Goal: Information Seeking & Learning: Learn about a topic

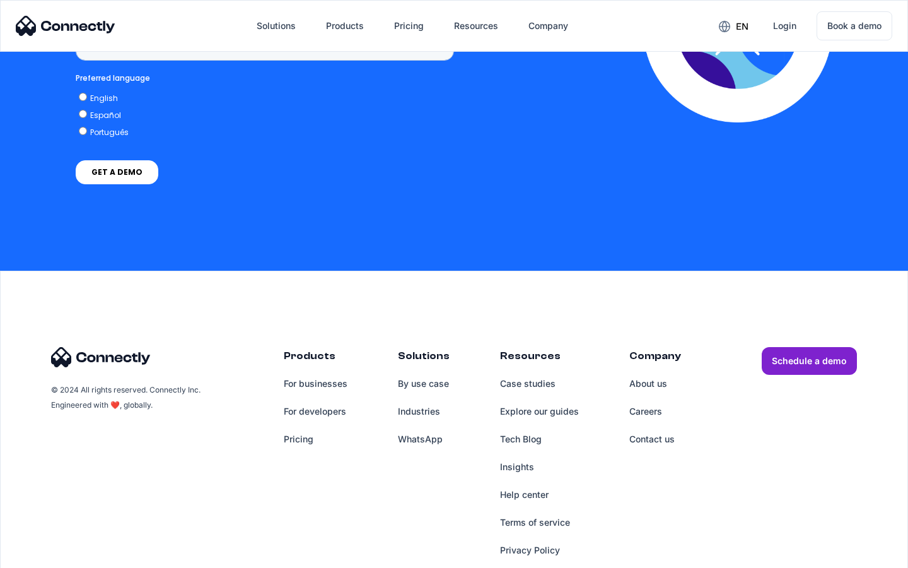
scroll to position [945, 0]
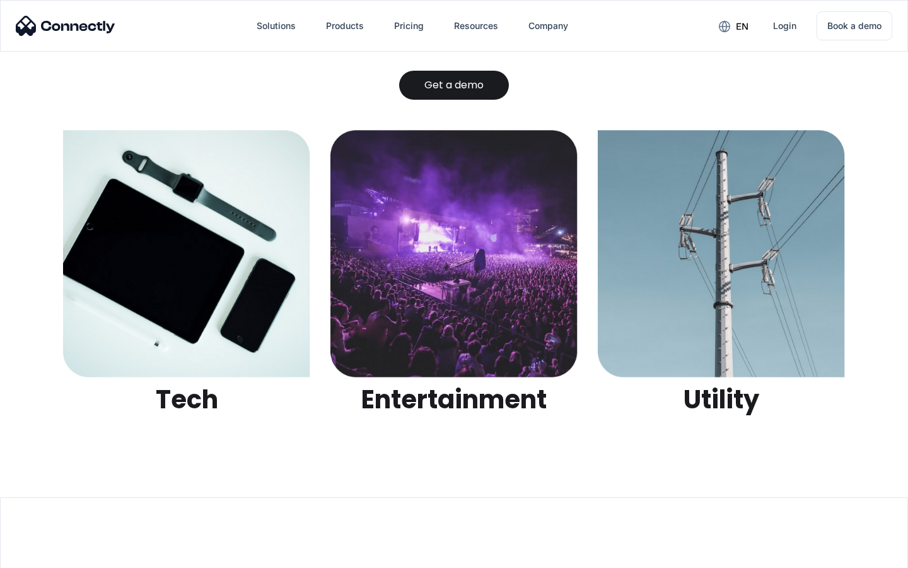
scroll to position [3980, 0]
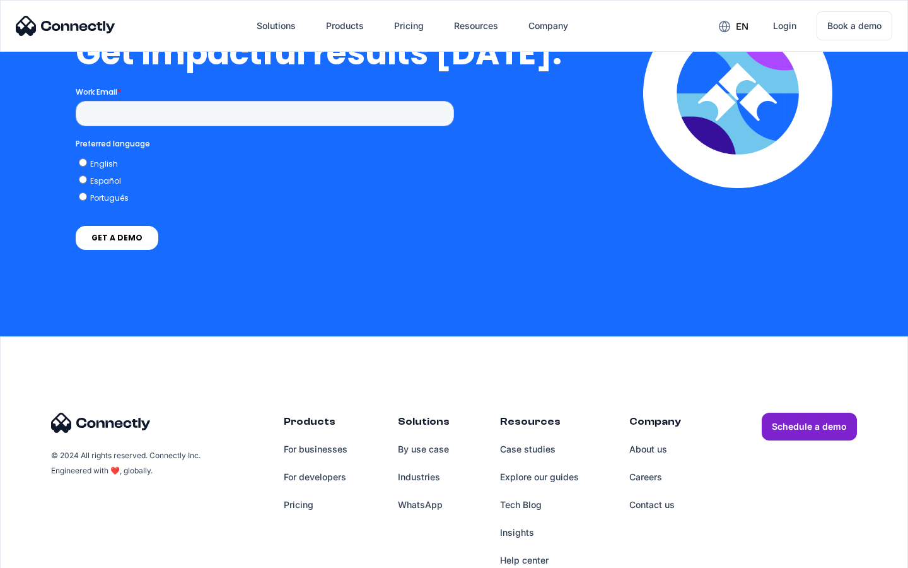
scroll to position [2772, 0]
